Goal: Information Seeking & Learning: Learn about a topic

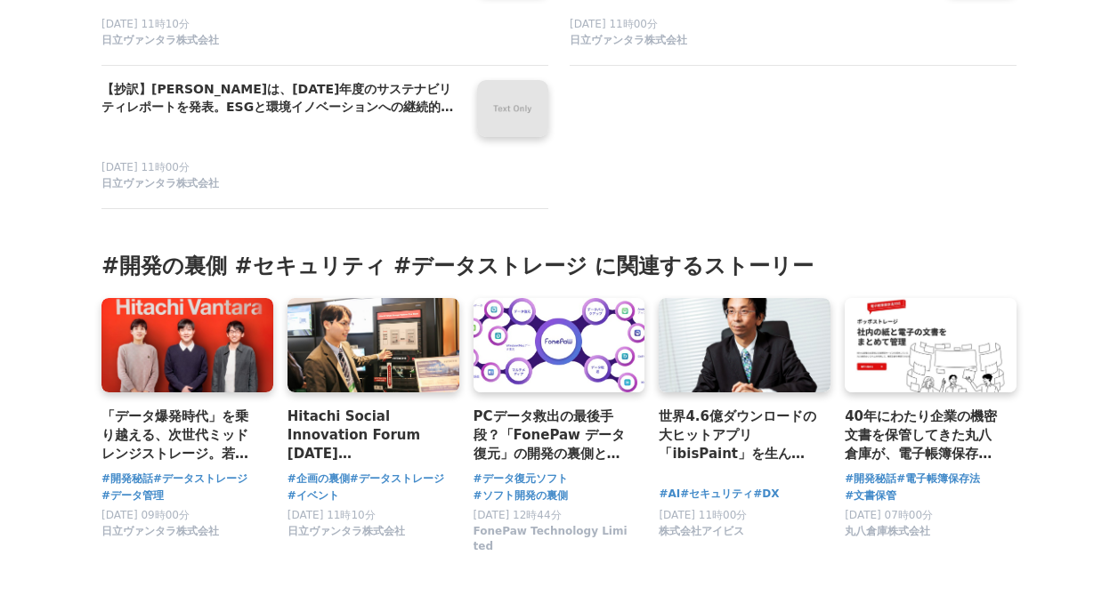
drag, startPoint x: 690, startPoint y: 225, endPoint x: 659, endPoint y: 222, distance: 30.5
click at [659, 238] on section "#開発の裏側 #セキュリティ #データストレージ に関連するストーリー 「データ爆発時代」を乗り越える、次世代ミッドレンジストレージ。若手開発担当者が語る、高…" at bounding box center [558, 407] width 943 height 339
click at [460, 319] on div "「データ爆発時代」を乗り越える、次世代ミッドレンジストレージ。若手開発担当者が語る、高効率なデータ圧縮を実現した「VSP One 2U Block Appli…" at bounding box center [558, 430] width 915 height 264
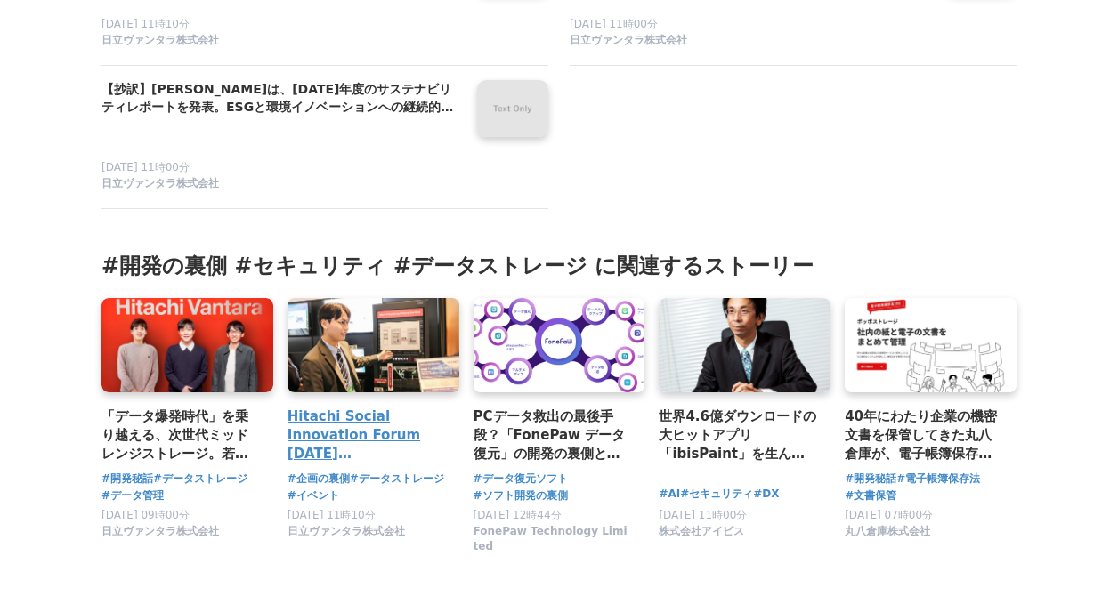
click at [456, 319] on link at bounding box center [373, 345] width 180 height 99
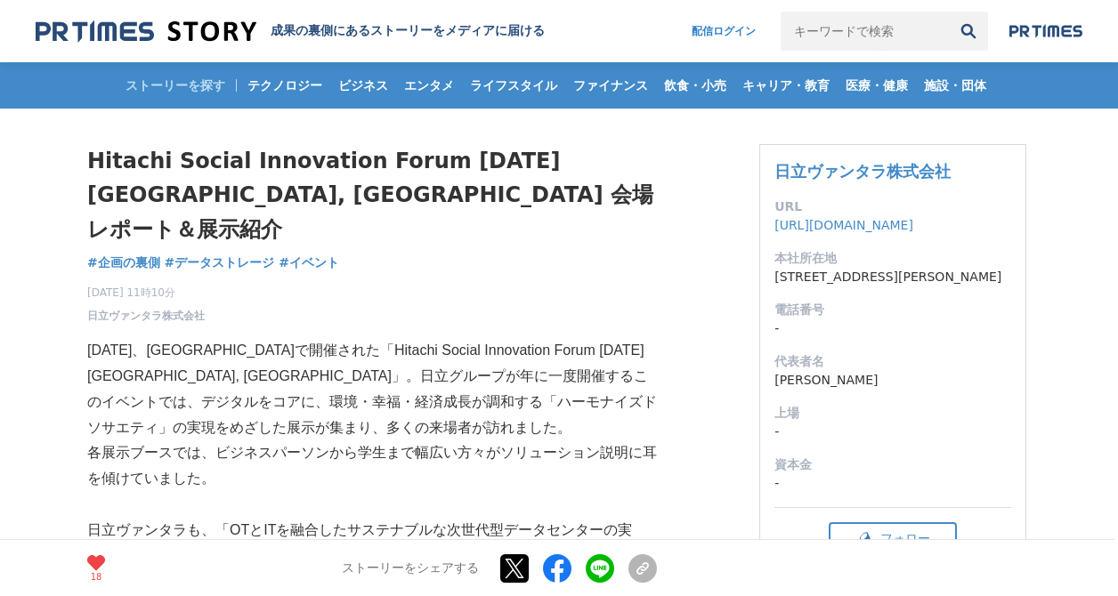
click at [350, 338] on p "[DATE]、[GEOGRAPHIC_DATA]で開催された「Hitachi Social Innovation Forum [DATE] [GEOGRAPH…" at bounding box center [371, 389] width 569 height 102
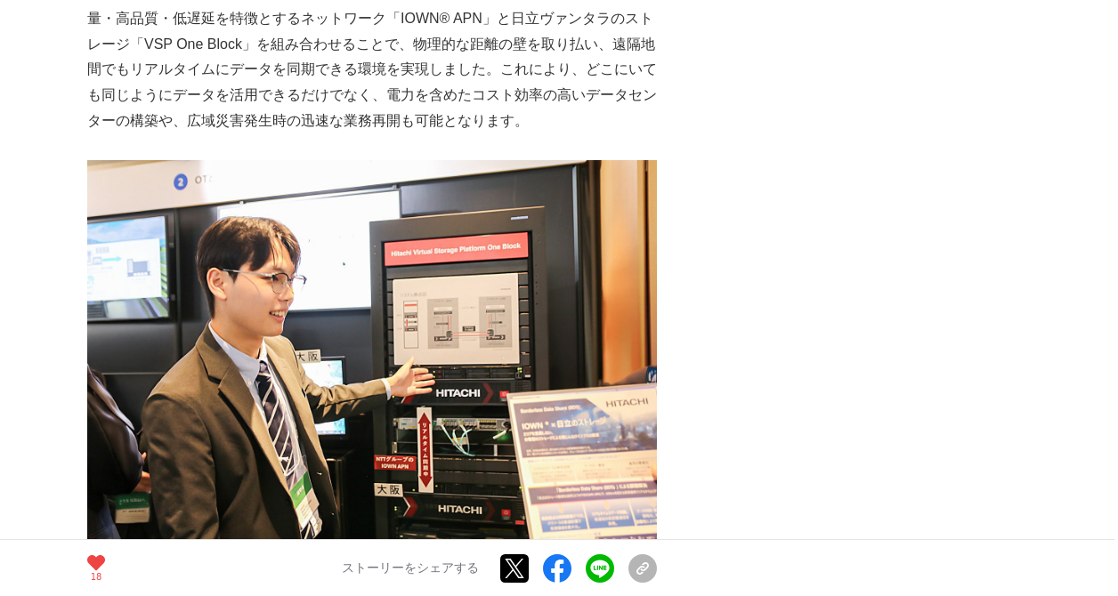
scroll to position [1246, 0]
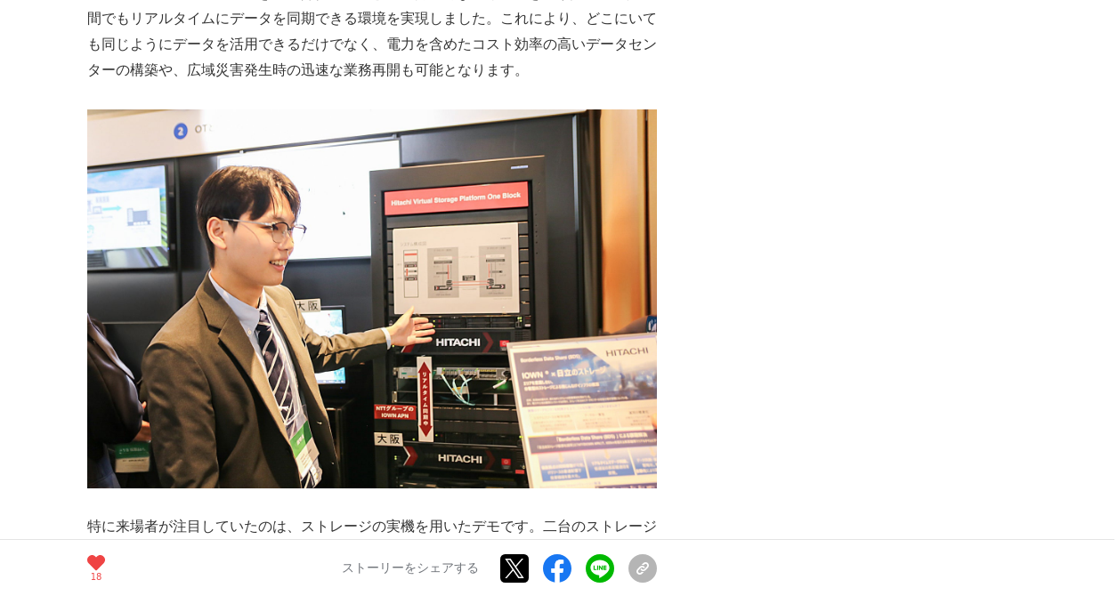
drag, startPoint x: 596, startPoint y: 305, endPoint x: 800, endPoint y: 112, distance: 280.7
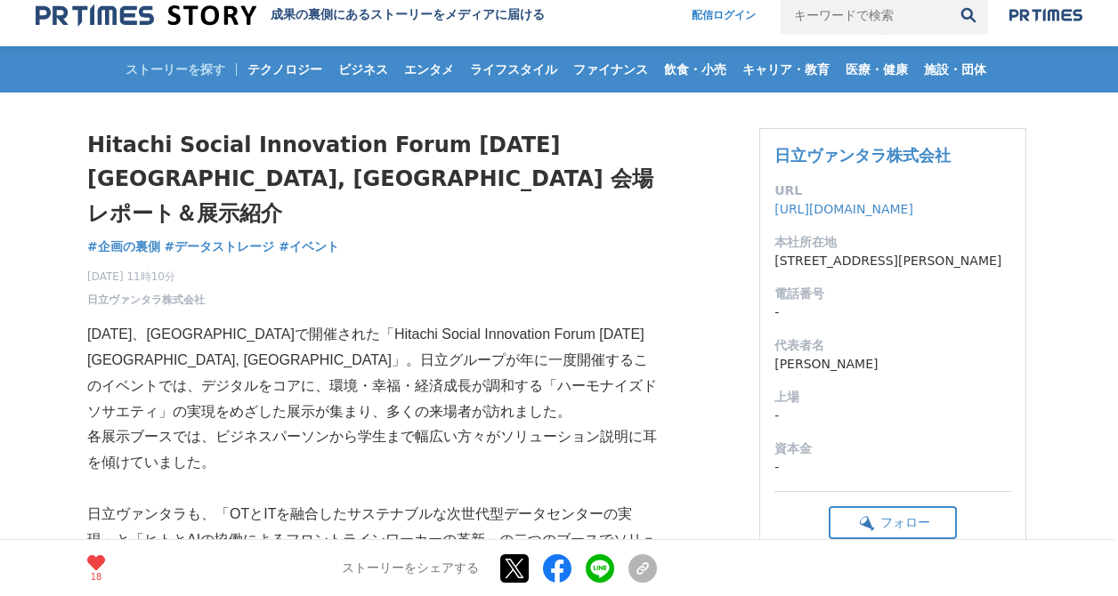
scroll to position [0, 0]
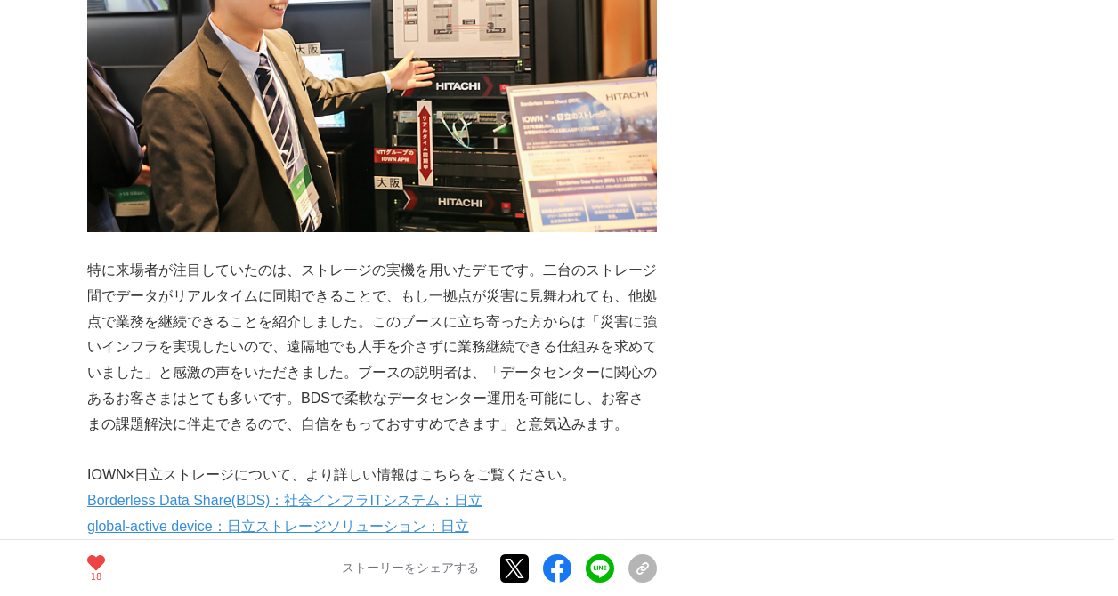
scroll to position [1780, 0]
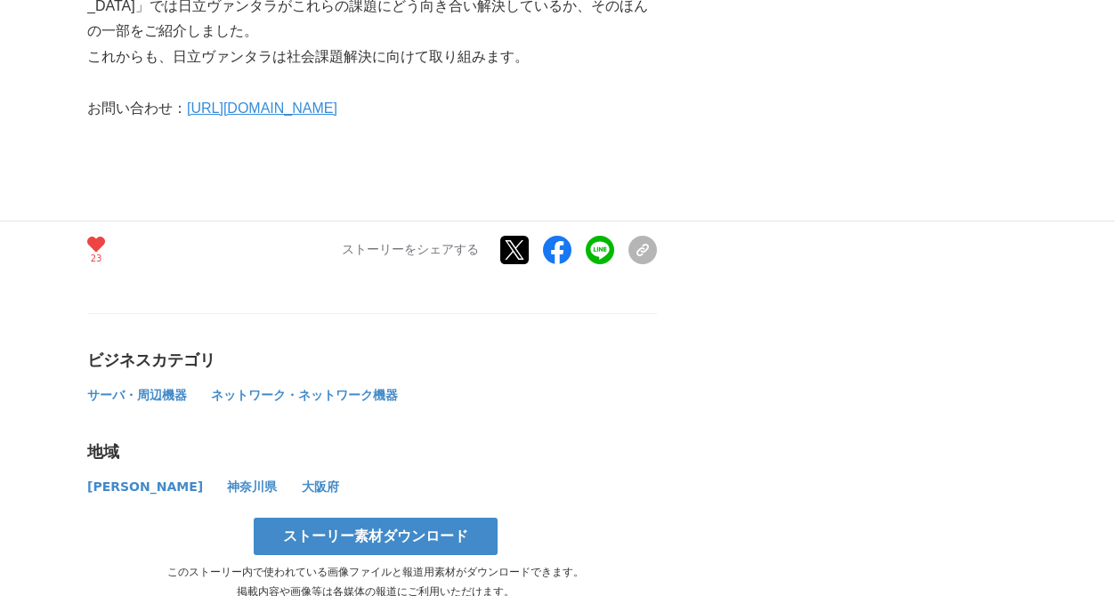
scroll to position [4004, 0]
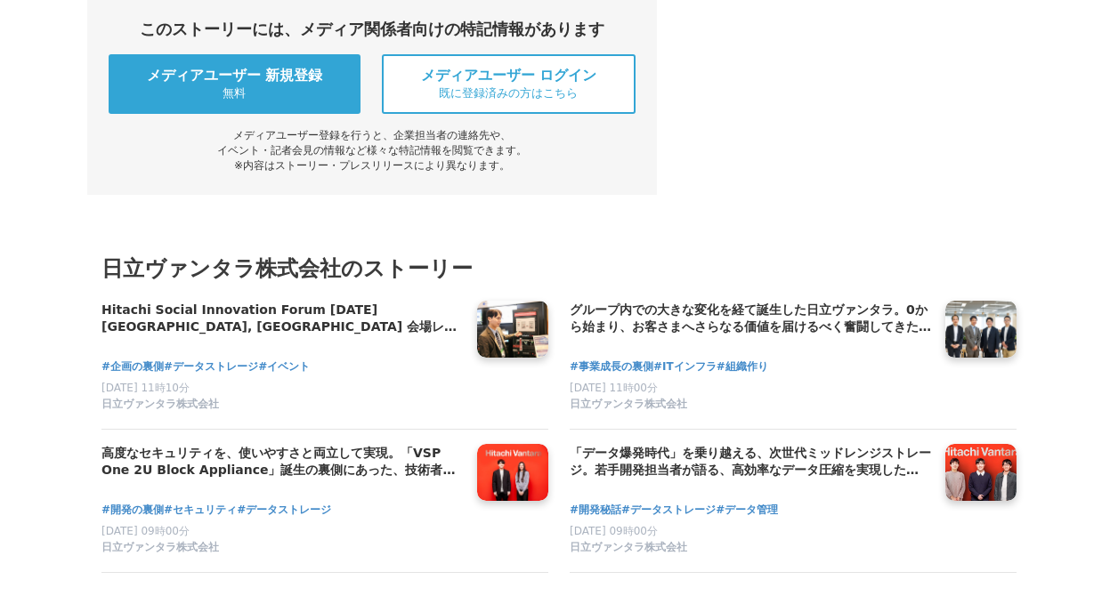
scroll to position [4182, 0]
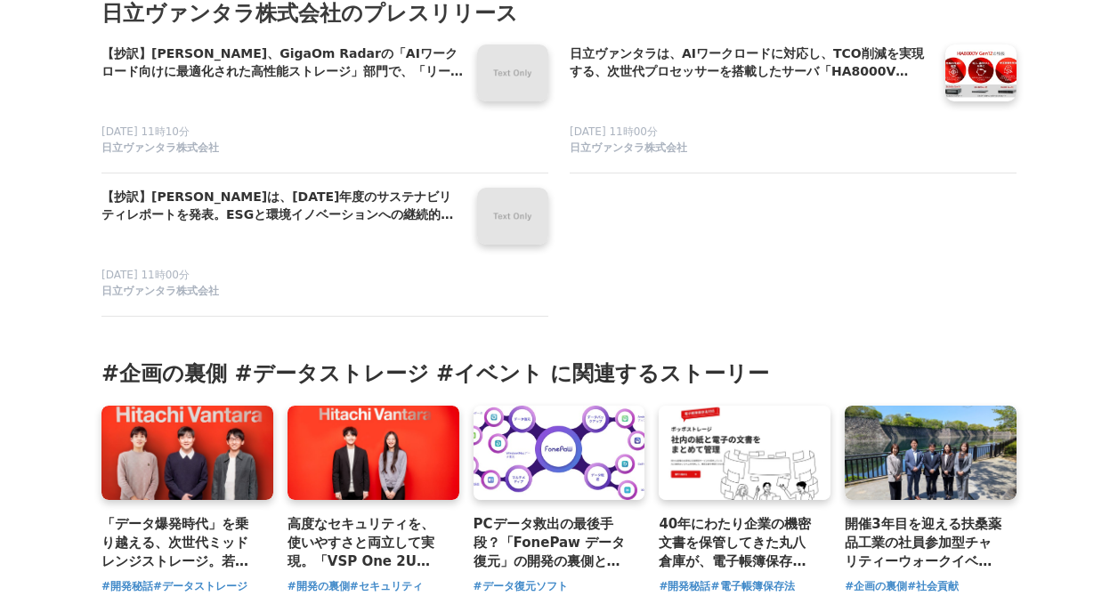
scroll to position [4805, 0]
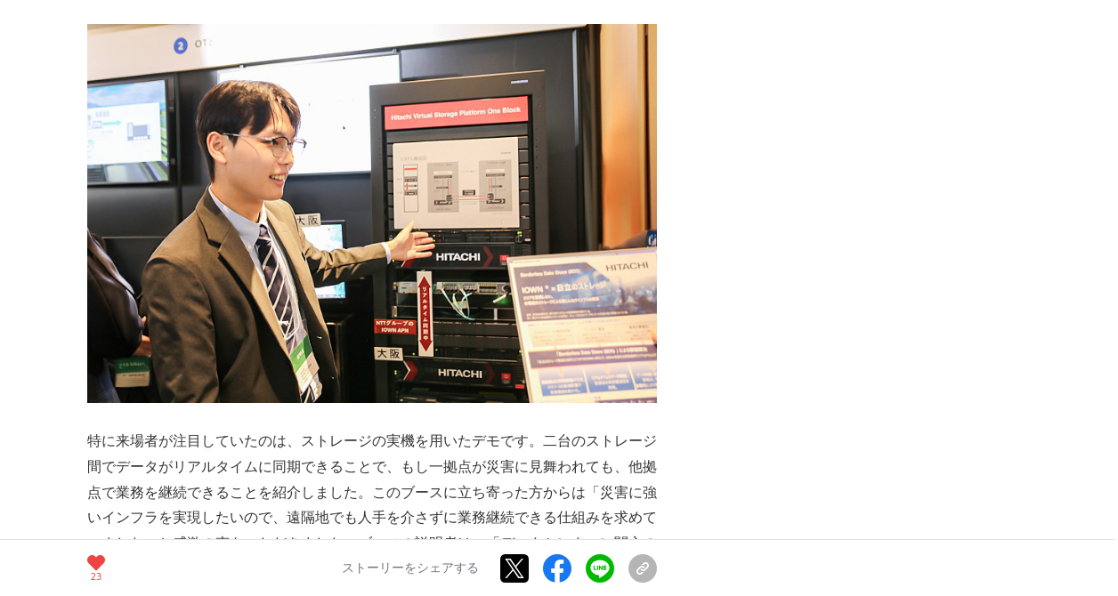
scroll to position [1246, 0]
